Goal: Task Accomplishment & Management: Manage account settings

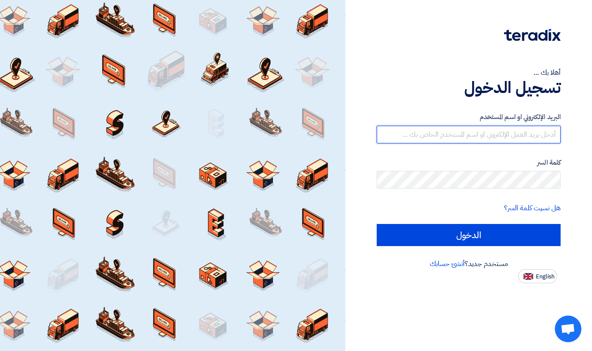
type input "[EMAIL_ADDRESS][DOMAIN_NAME]"
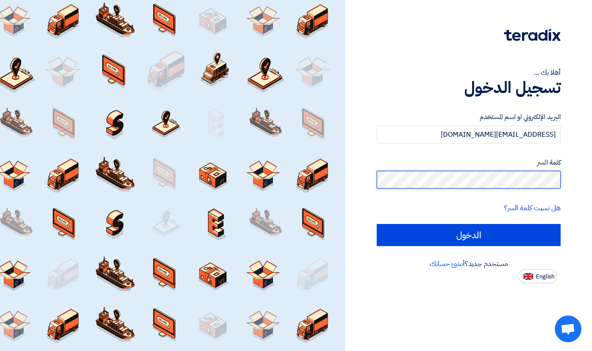
click at [469, 234] on input "الدخول" at bounding box center [469, 235] width 184 height 22
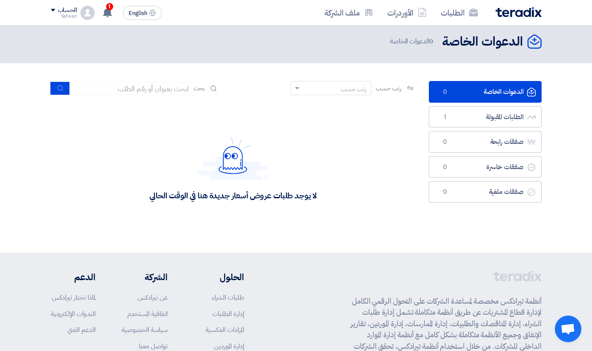
scroll to position [6, 0]
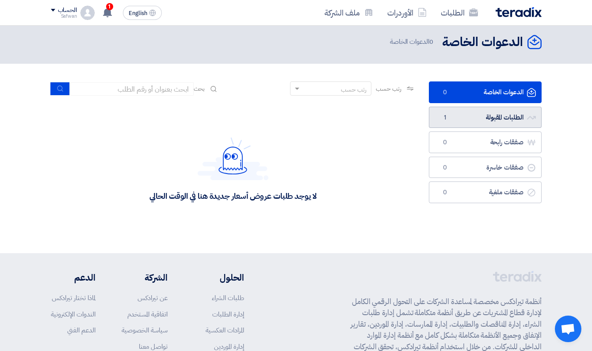
click at [514, 115] on link "الطلبات المقبولة الطلبات المقبولة 1" at bounding box center [485, 118] width 113 height 22
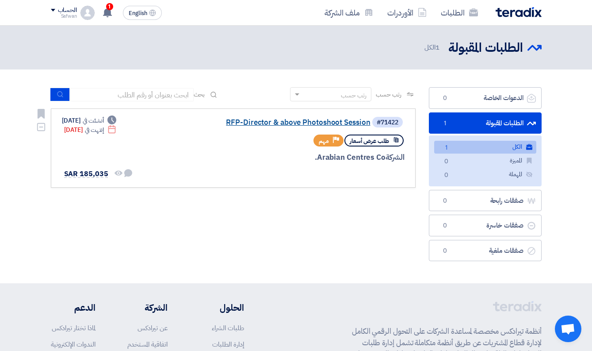
click at [336, 123] on link "RFP-Director & above Photoshoot Session" at bounding box center [282, 123] width 177 height 8
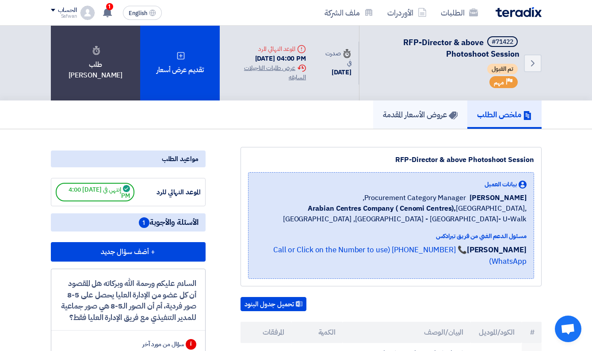
click at [408, 117] on h5 "عروض الأسعار المقدمة" at bounding box center [420, 114] width 75 height 10
